Goal: Task Accomplishment & Management: Manage account settings

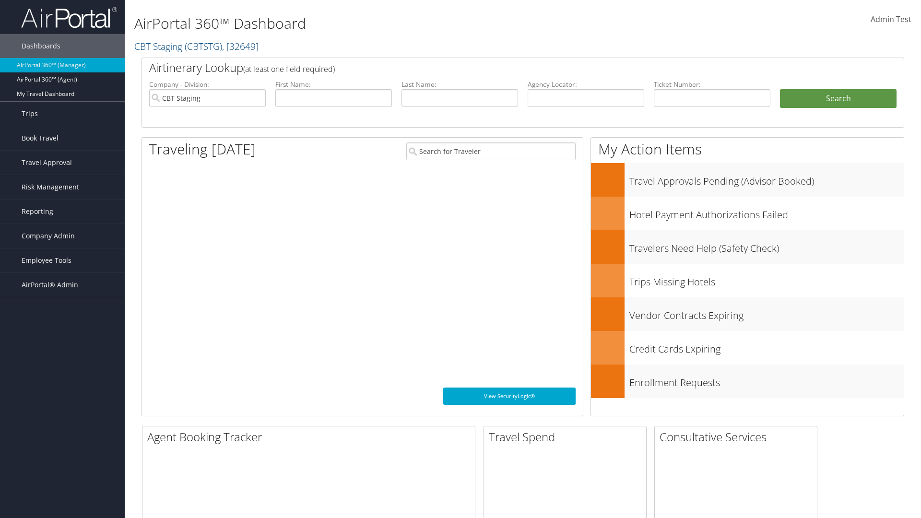
click at [62, 236] on span "Company Admin" at bounding box center [48, 236] width 53 height 24
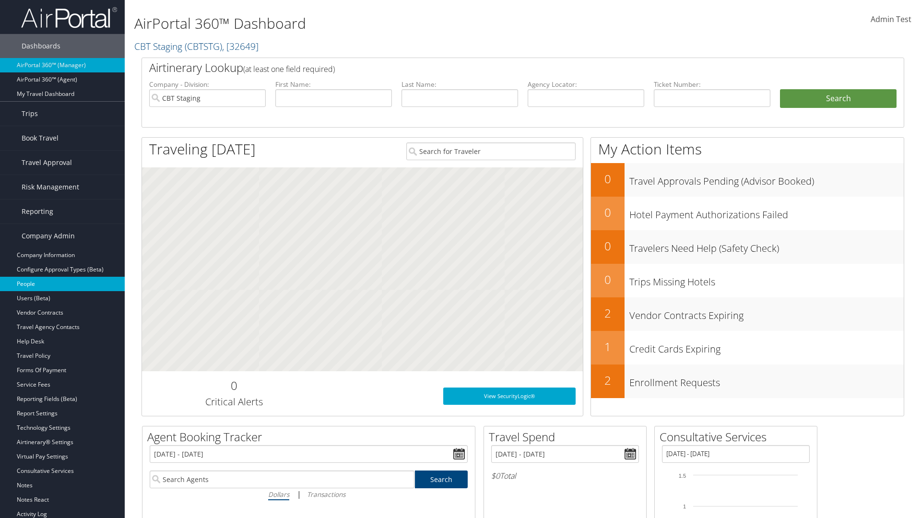
click at [62, 284] on link "People" at bounding box center [62, 284] width 125 height 14
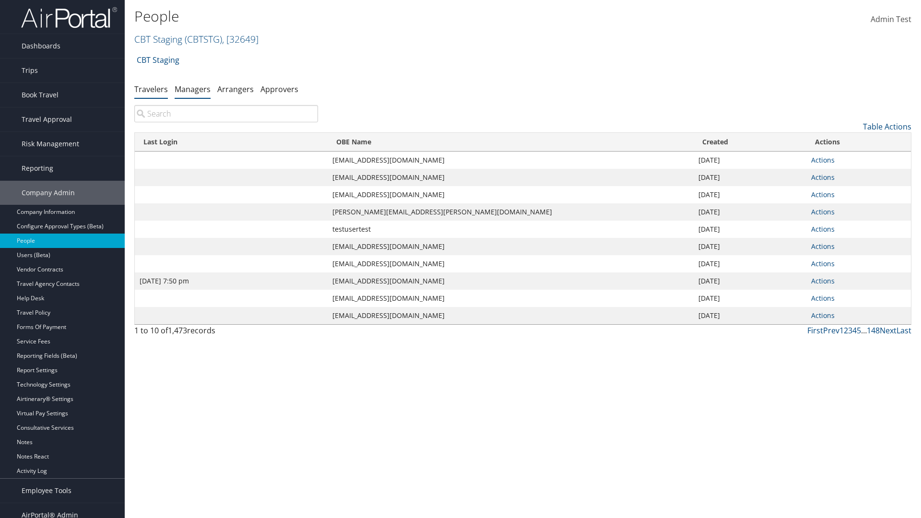
click at [192, 89] on link "Managers" at bounding box center [193, 89] width 36 height 11
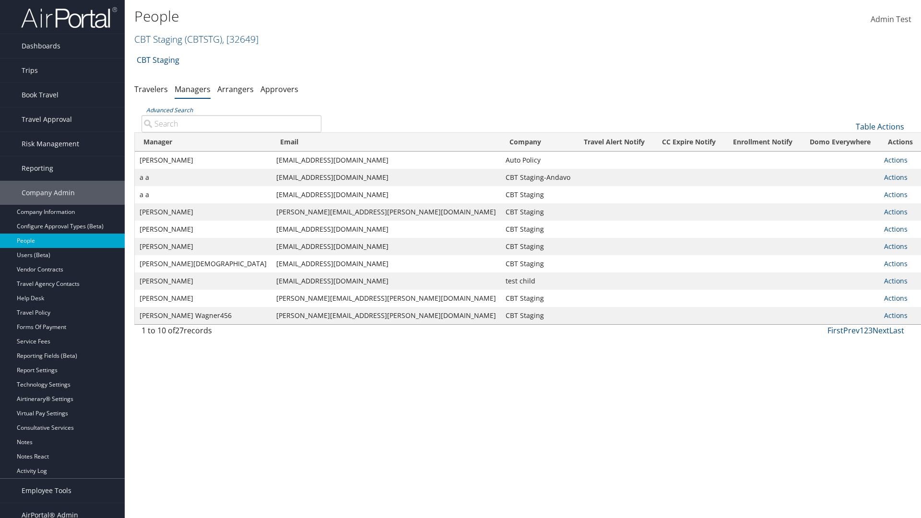
click at [231, 123] on input "Advanced Search" at bounding box center [232, 123] width 180 height 17
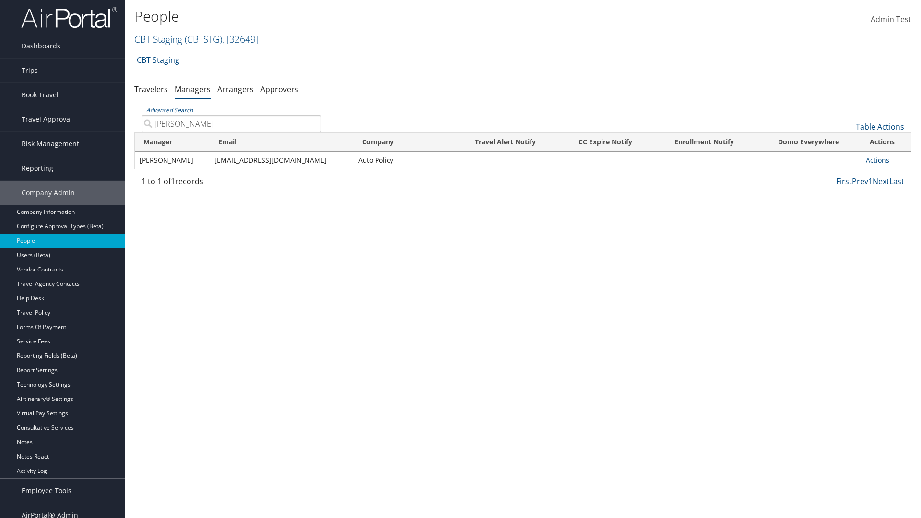
type input "[PERSON_NAME]"
click at [877, 160] on link "Actions" at bounding box center [878, 159] width 24 height 9
click at [0, 0] on link "User Settings" at bounding box center [0, 0] width 0 height 0
